Goal: Check status: Check status

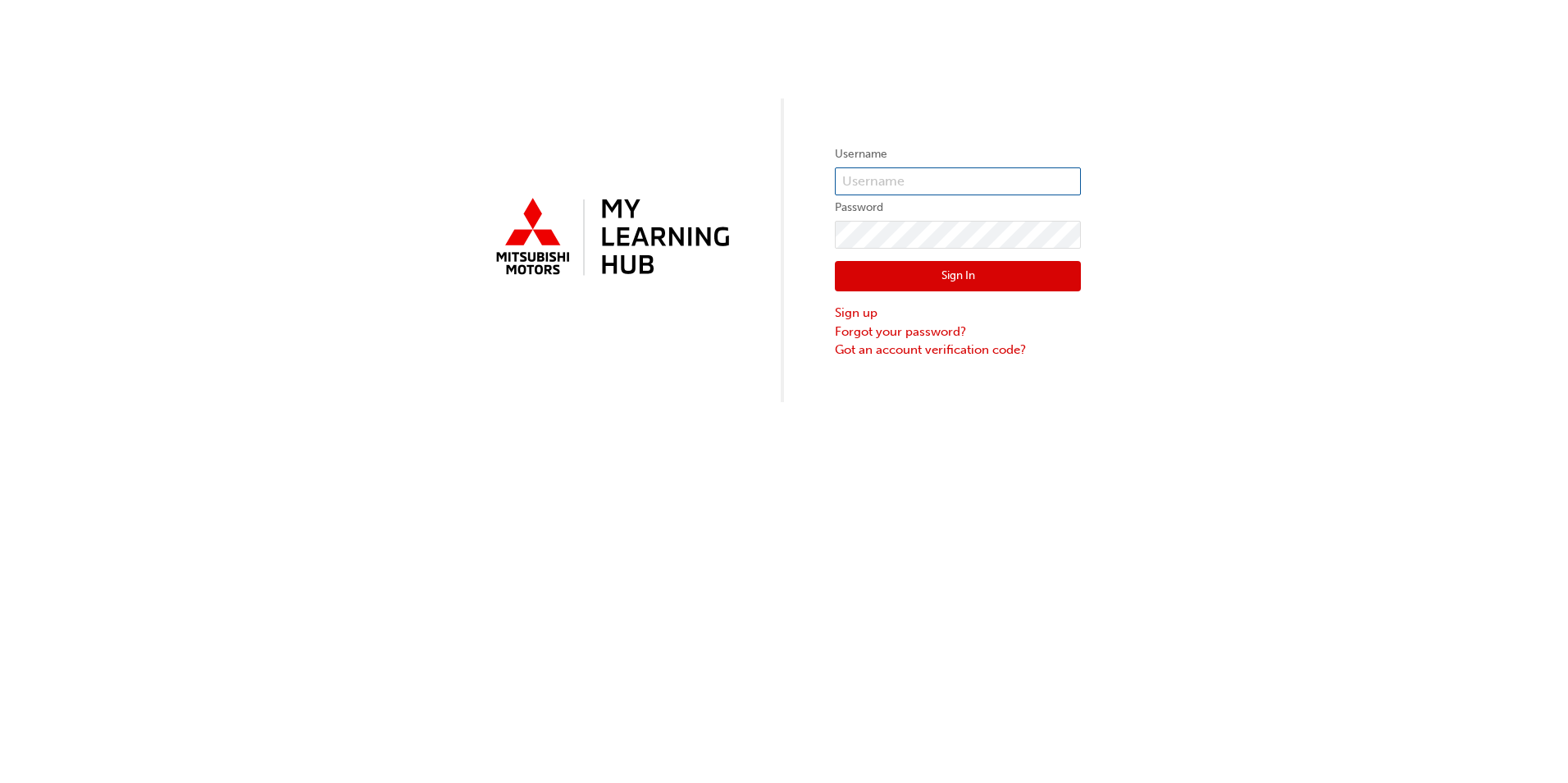
type input "0005760726"
click at [947, 280] on button "Sign In" at bounding box center [957, 276] width 246 height 31
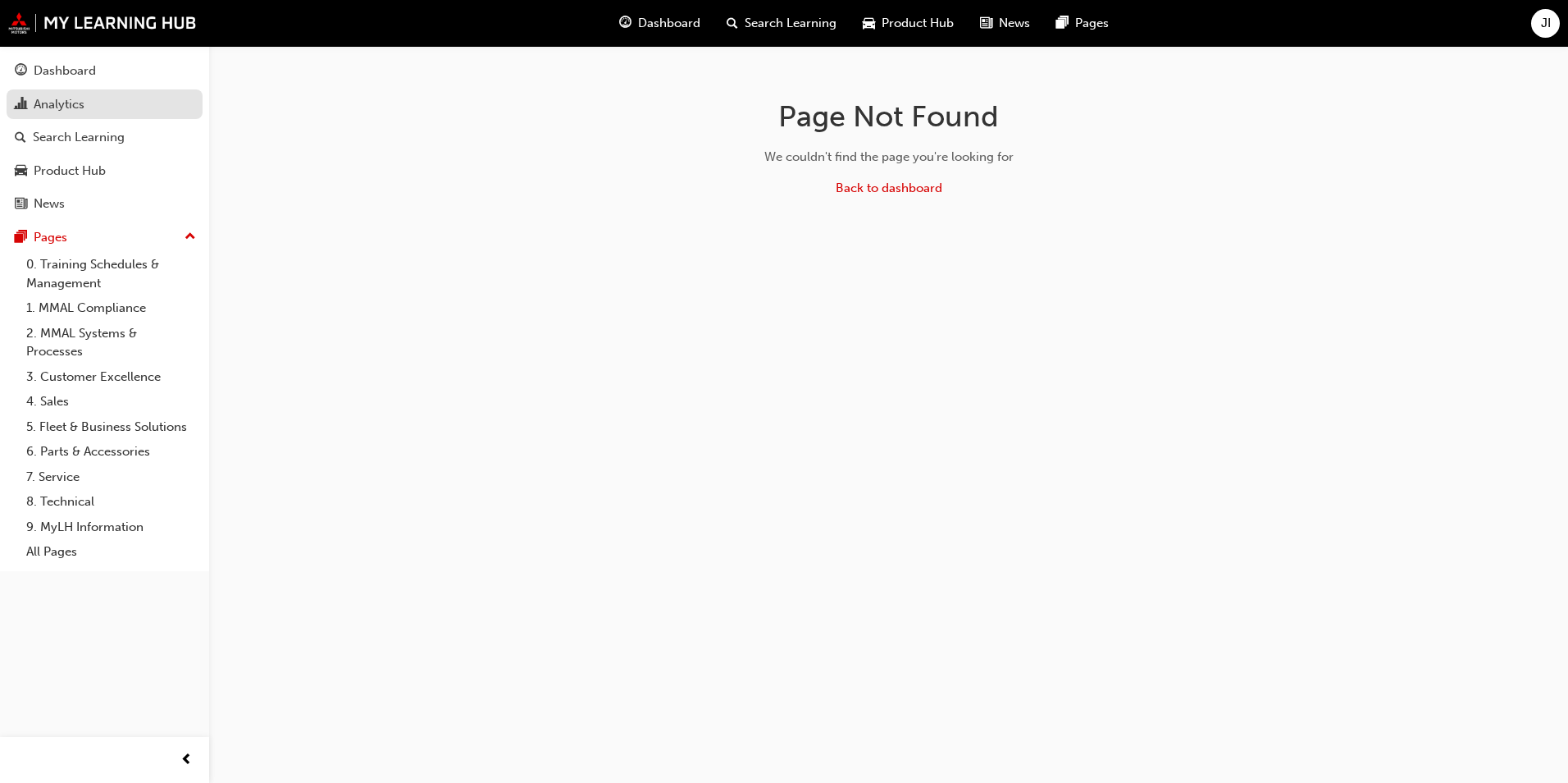
click at [125, 108] on div "Analytics" at bounding box center [105, 104] width 180 height 21
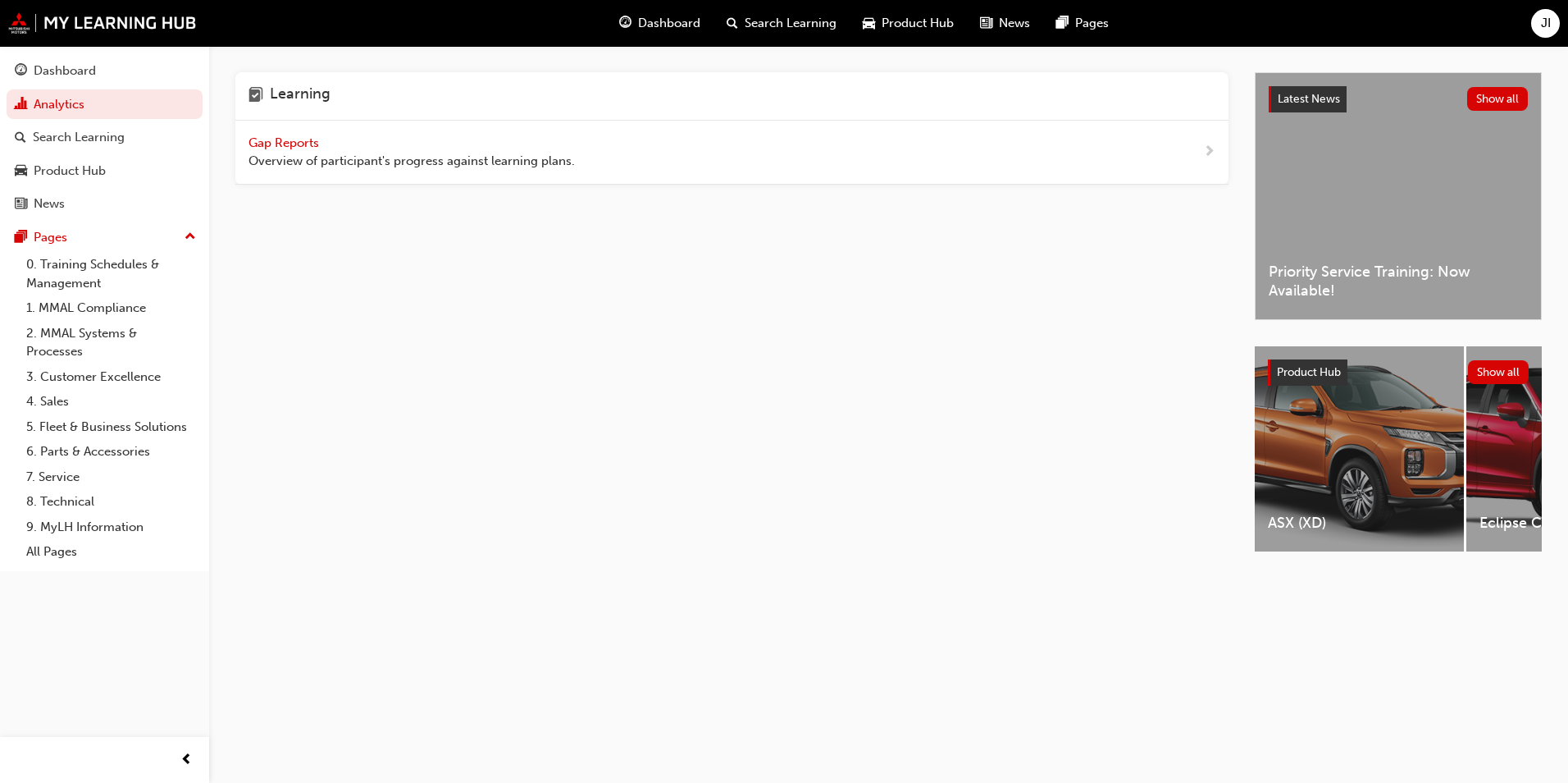
click at [281, 139] on span "Gap Reports" at bounding box center [285, 143] width 74 height 15
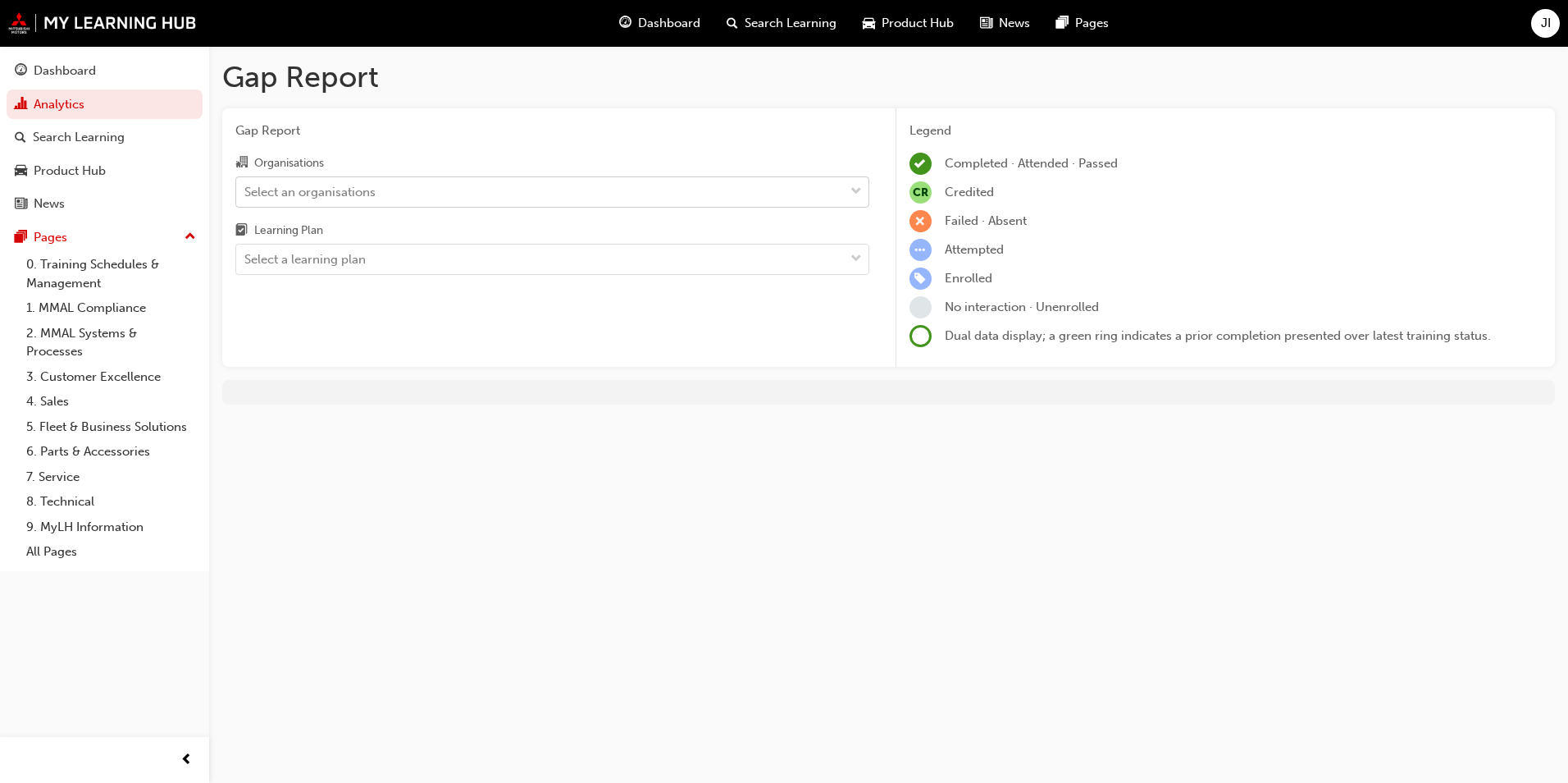
click at [752, 190] on div "Select an organisations" at bounding box center [540, 191] width 608 height 29
click at [246, 190] on input "Organisations Select an organisations" at bounding box center [246, 191] width 2 height 14
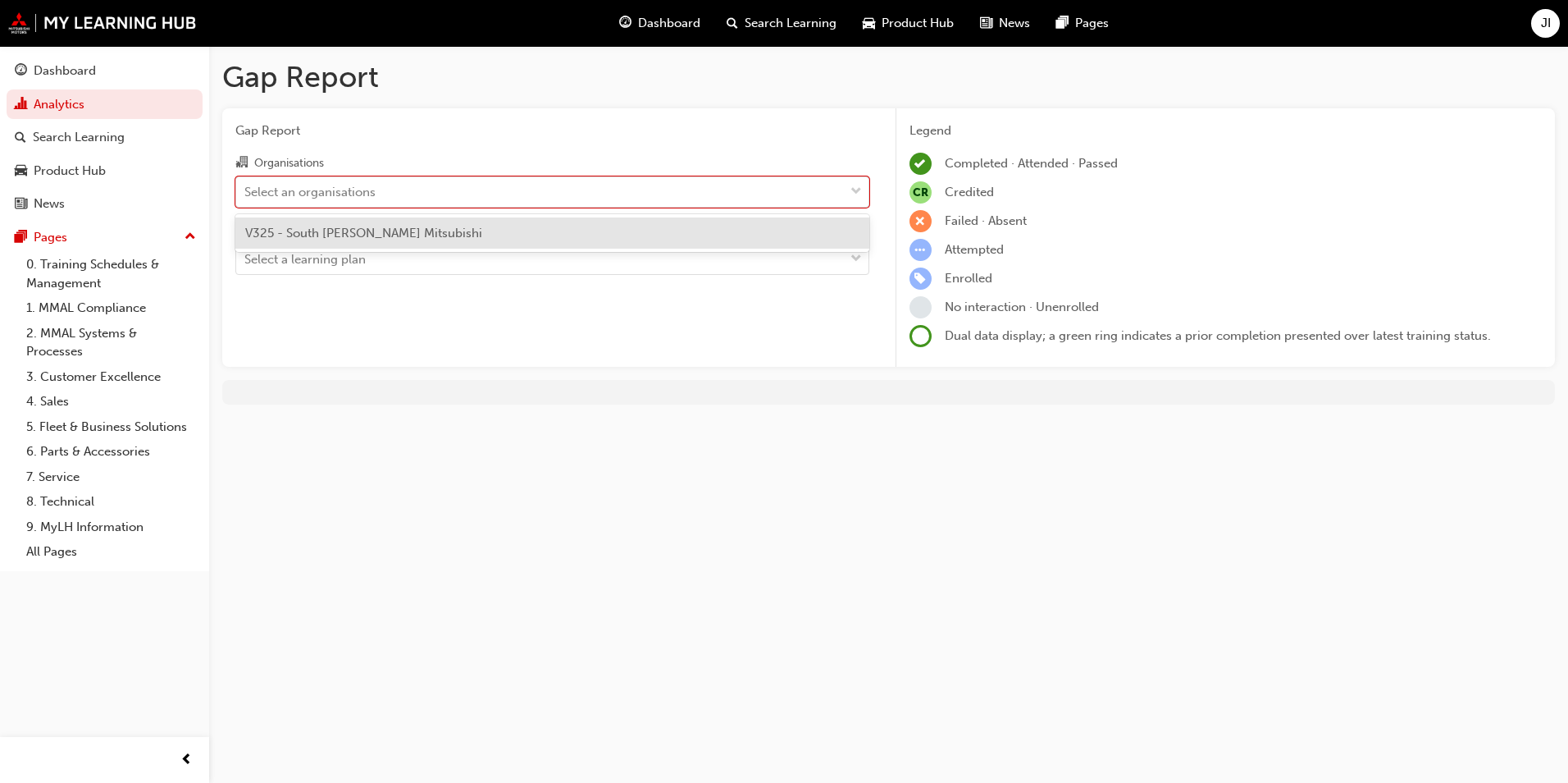
click at [692, 244] on div "V325 - South [PERSON_NAME] Mitsubishi" at bounding box center [552, 234] width 634 height 32
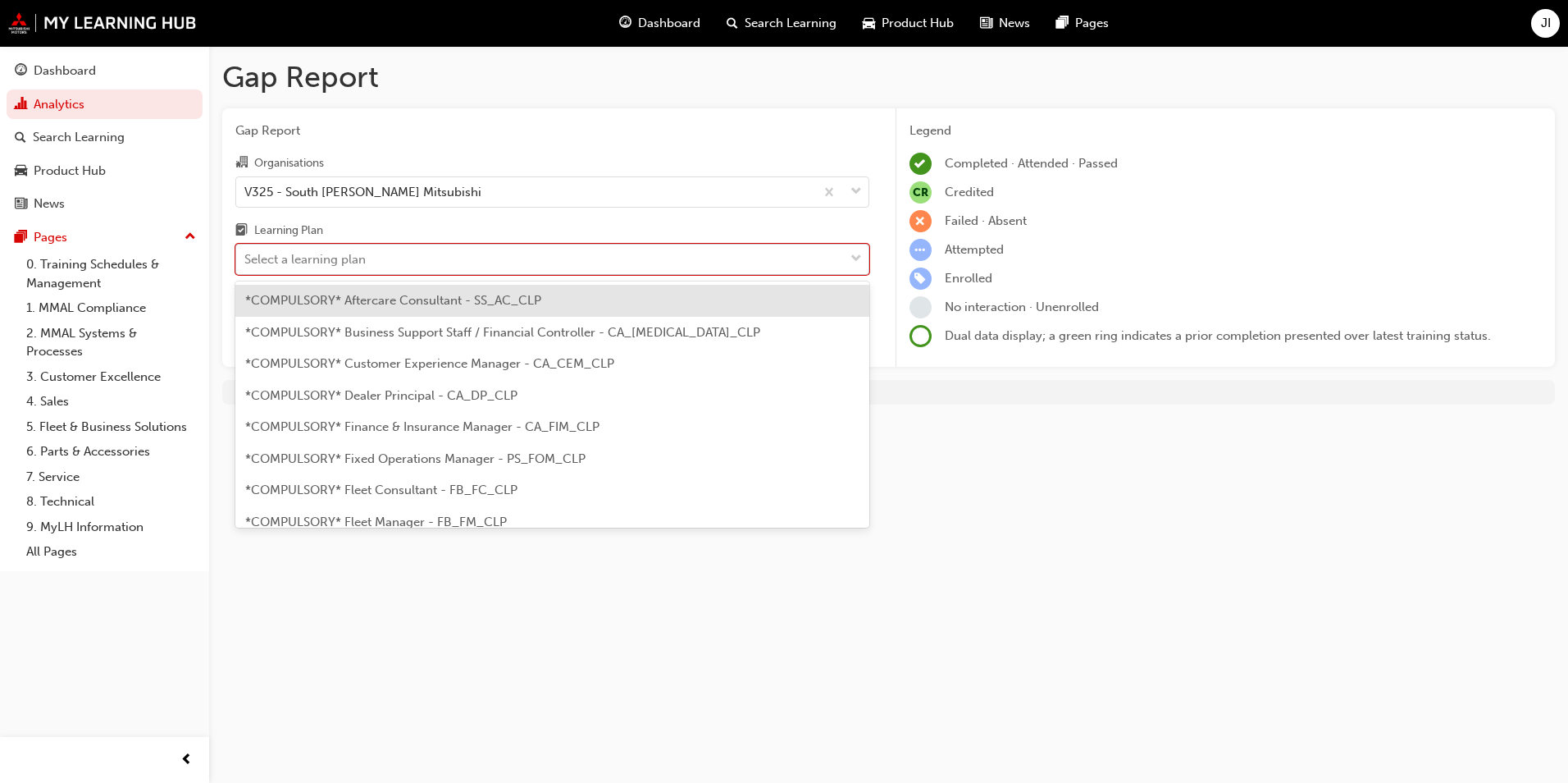
click at [660, 253] on div "Select a learning plan" at bounding box center [540, 260] width 608 height 29
click at [246, 253] on input "Learning Plan option *COMPULSORY* Aftercare Consultant - SS_AC_CLP focused, 1 o…" at bounding box center [246, 259] width 2 height 14
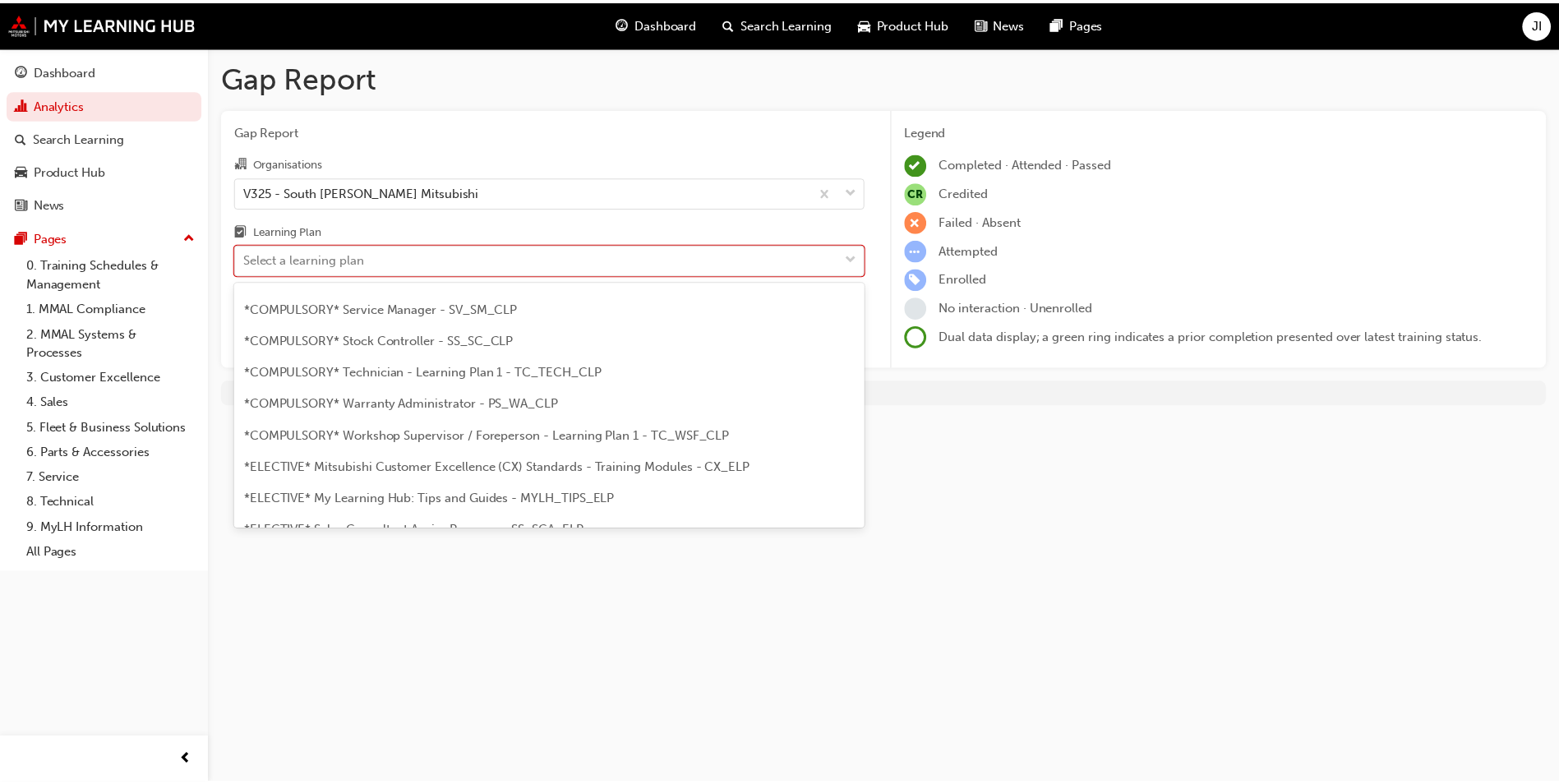
scroll to position [585, 0]
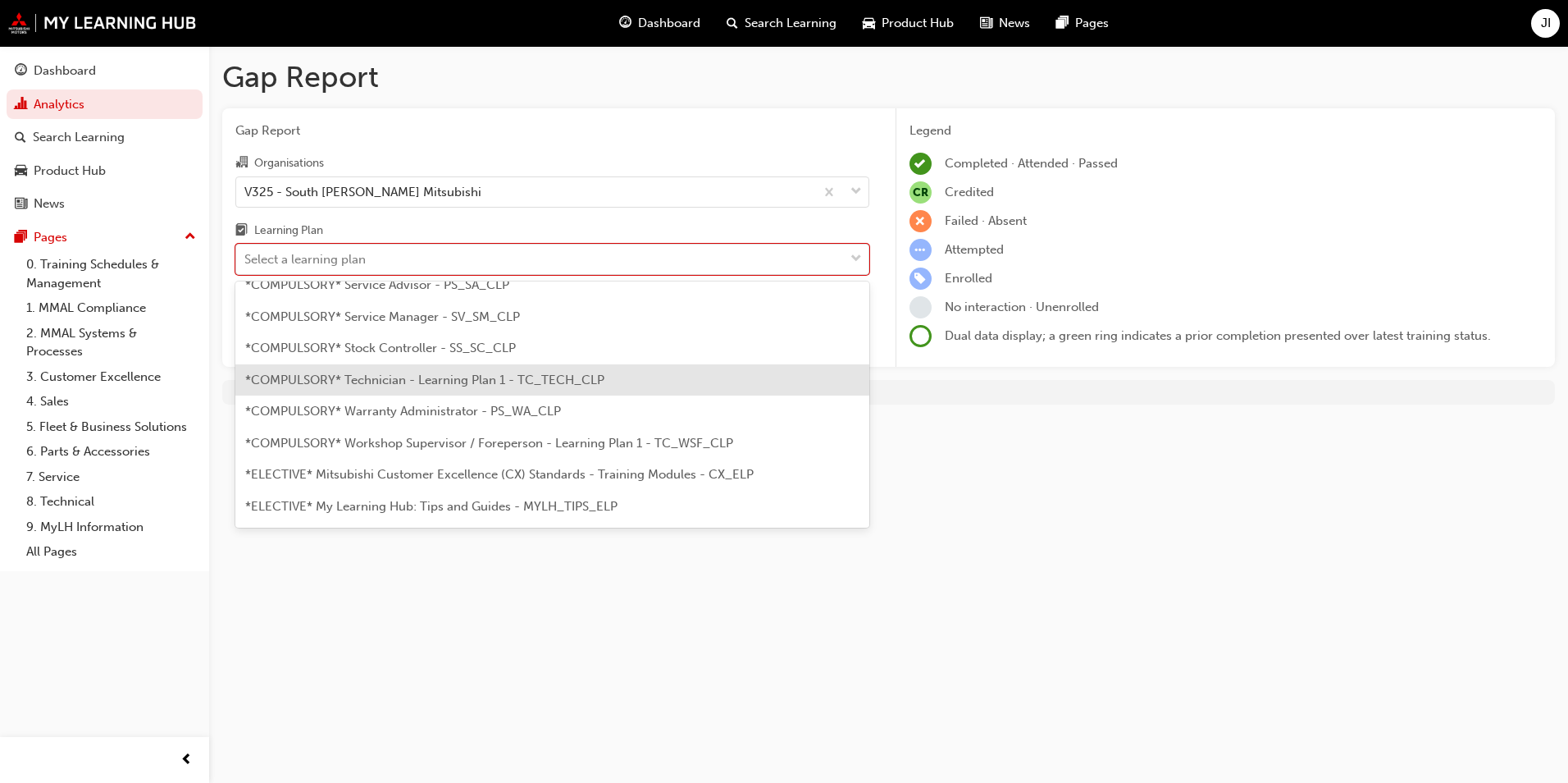
click at [458, 377] on span "*COMPULSORY* Technician - Learning Plan 1 - TC_TECH_CLP" at bounding box center [425, 380] width 359 height 15
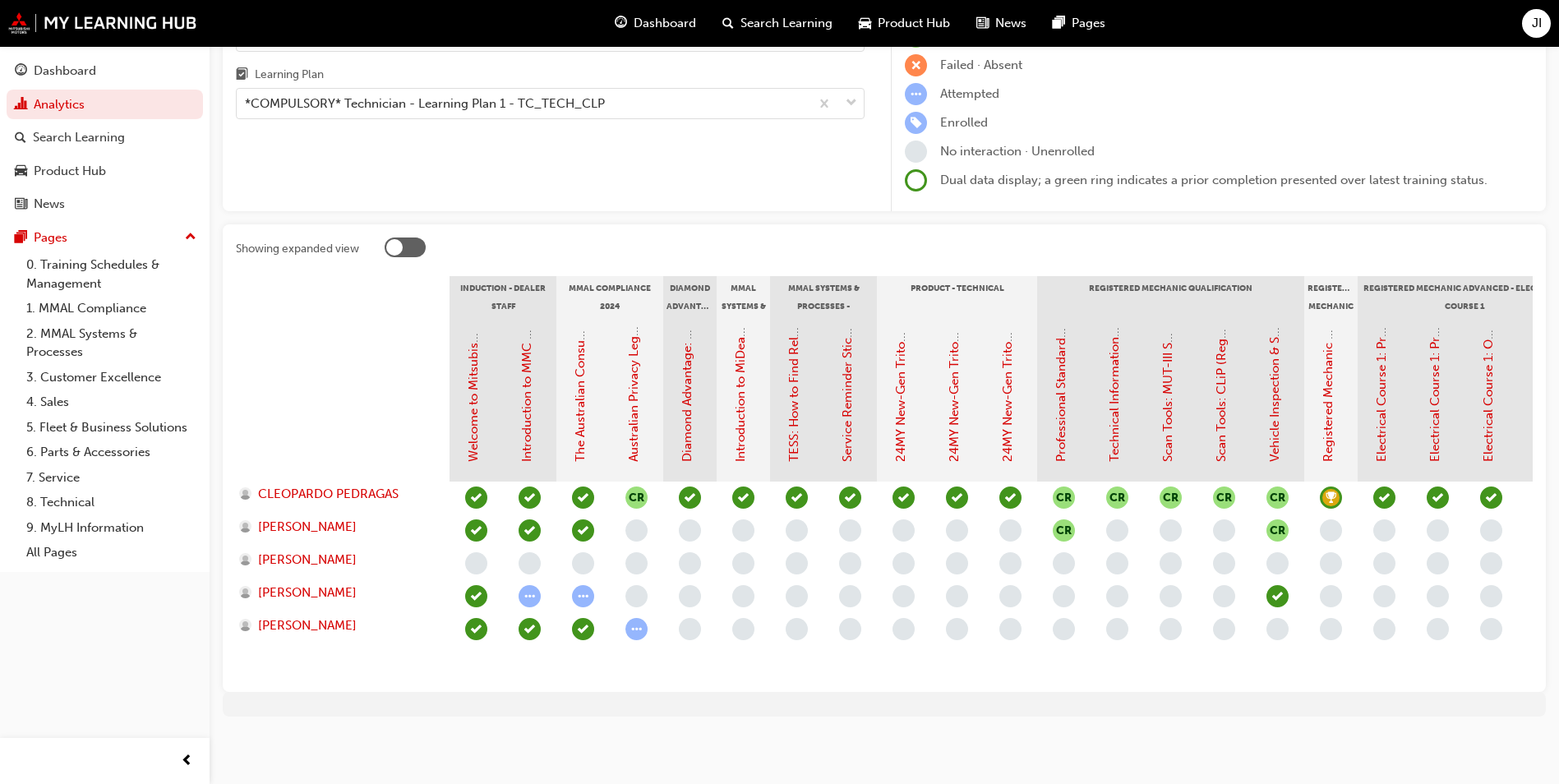
click at [267, 338] on div at bounding box center [343, 399] width 214 height 164
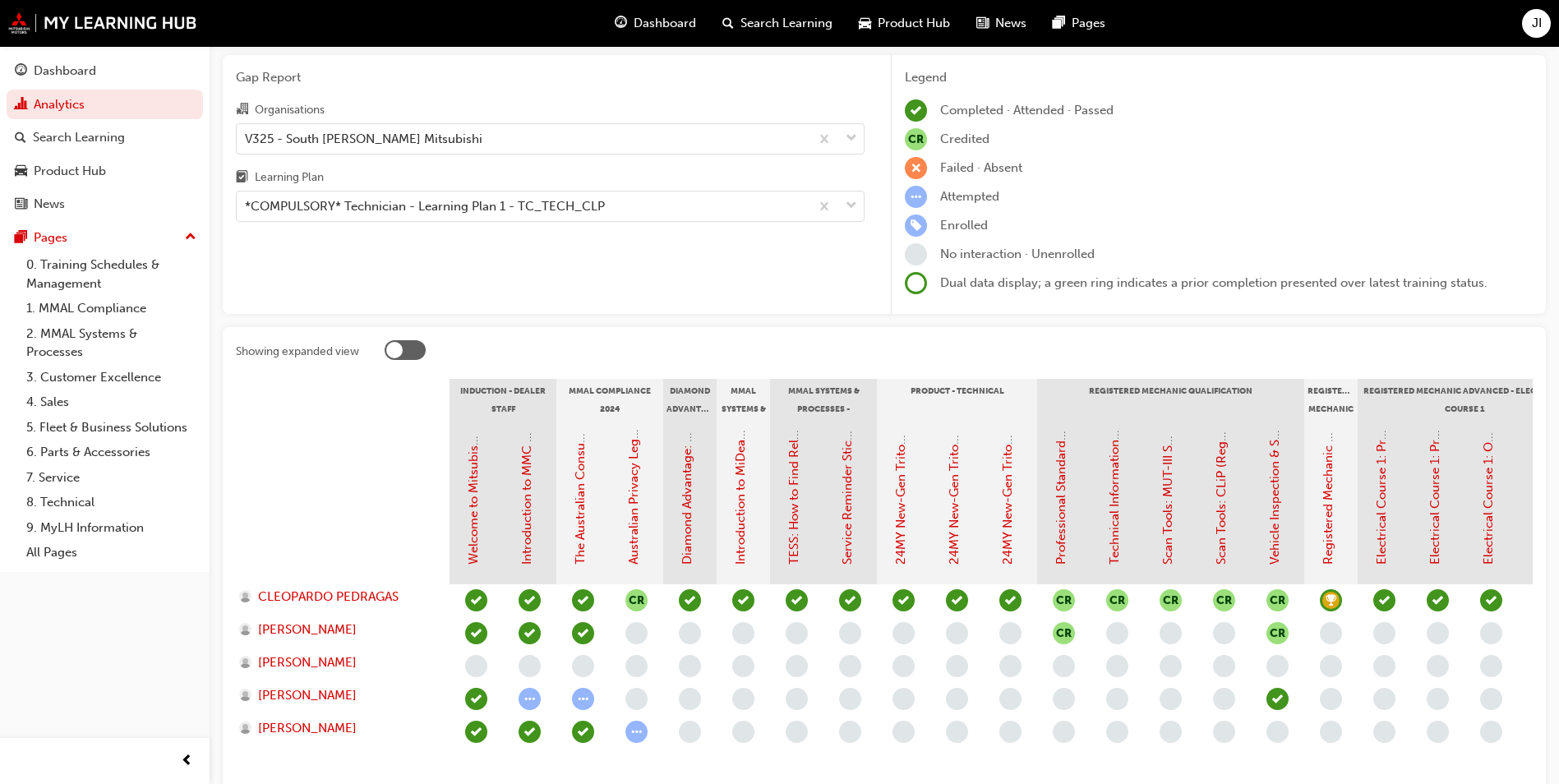
scroll to position [82, 0]
